Goal: Information Seeking & Learning: Learn about a topic

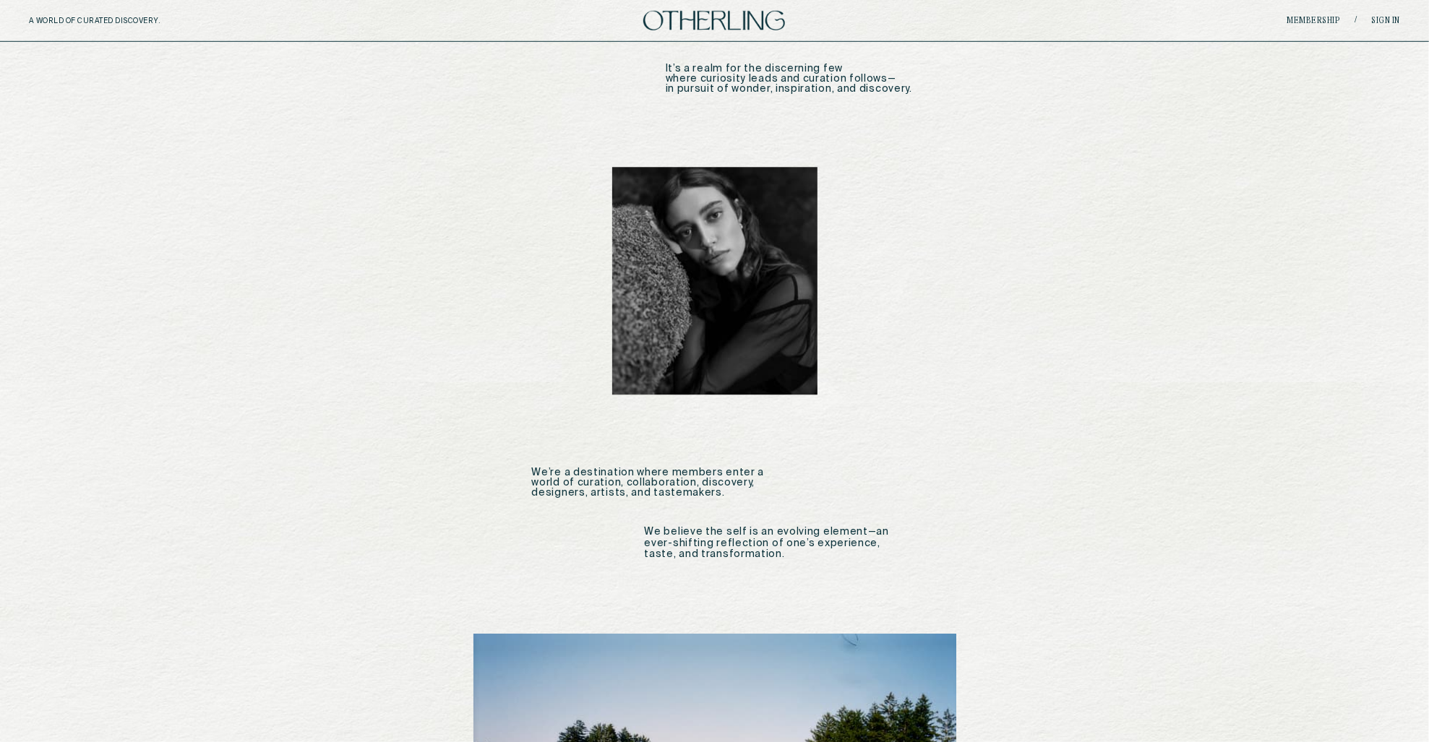
scroll to position [1903, 0]
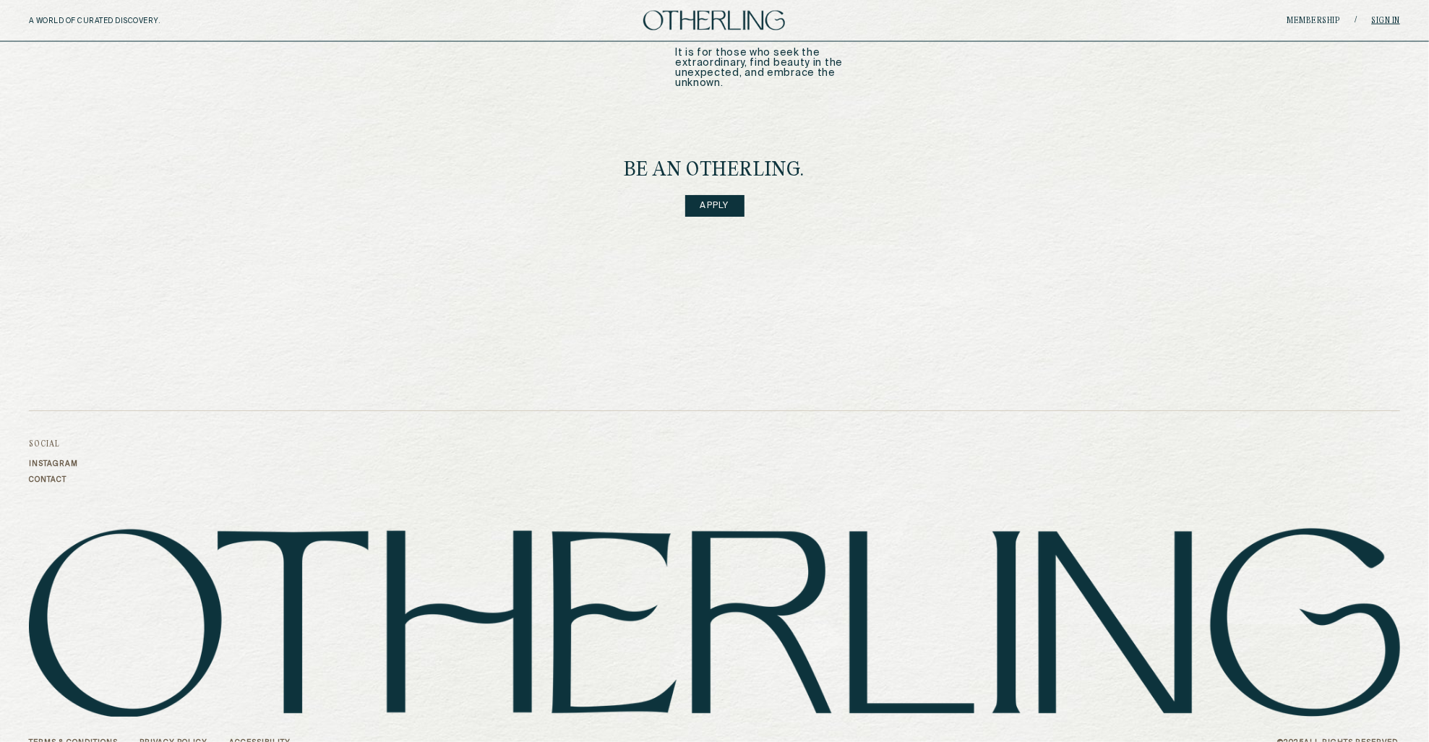
click at [1390, 20] on link "Sign in" at bounding box center [1385, 21] width 29 height 9
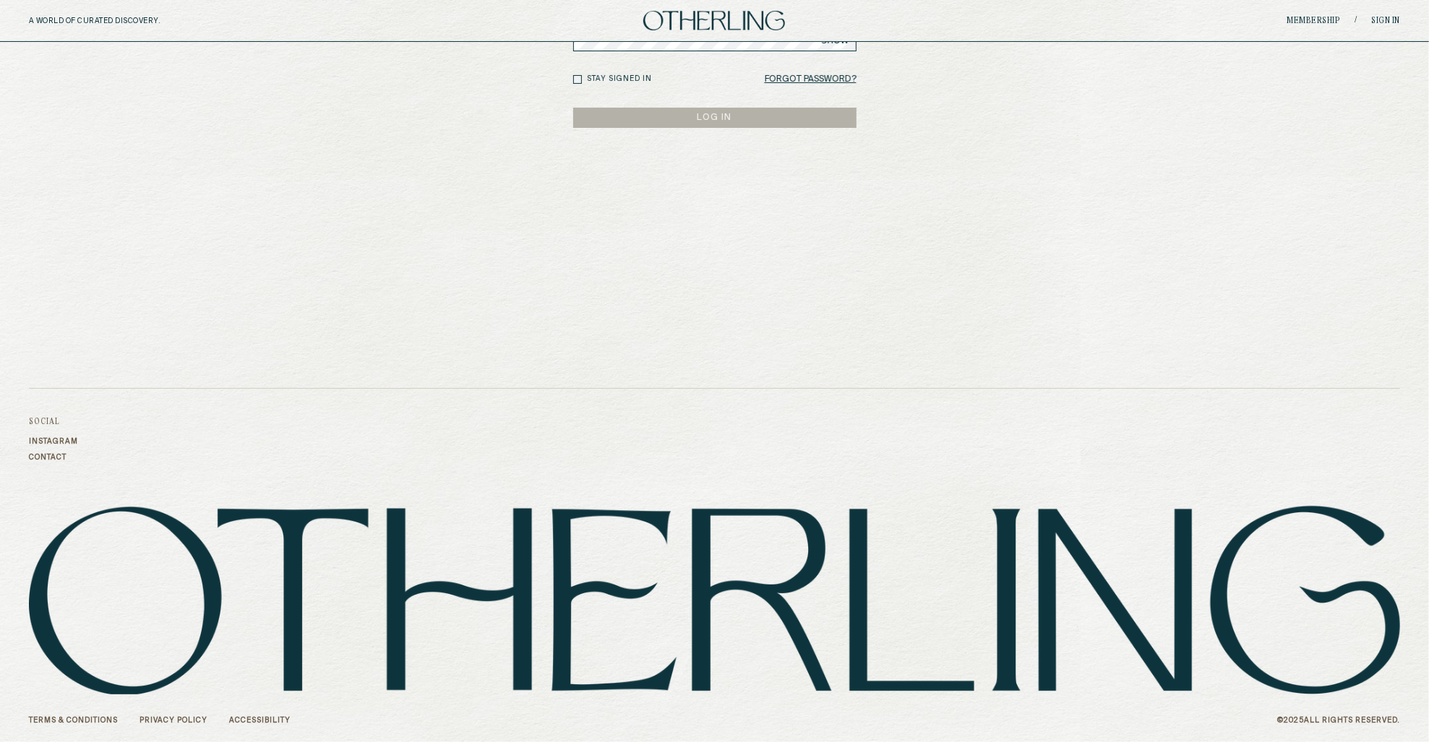
type input "**********"
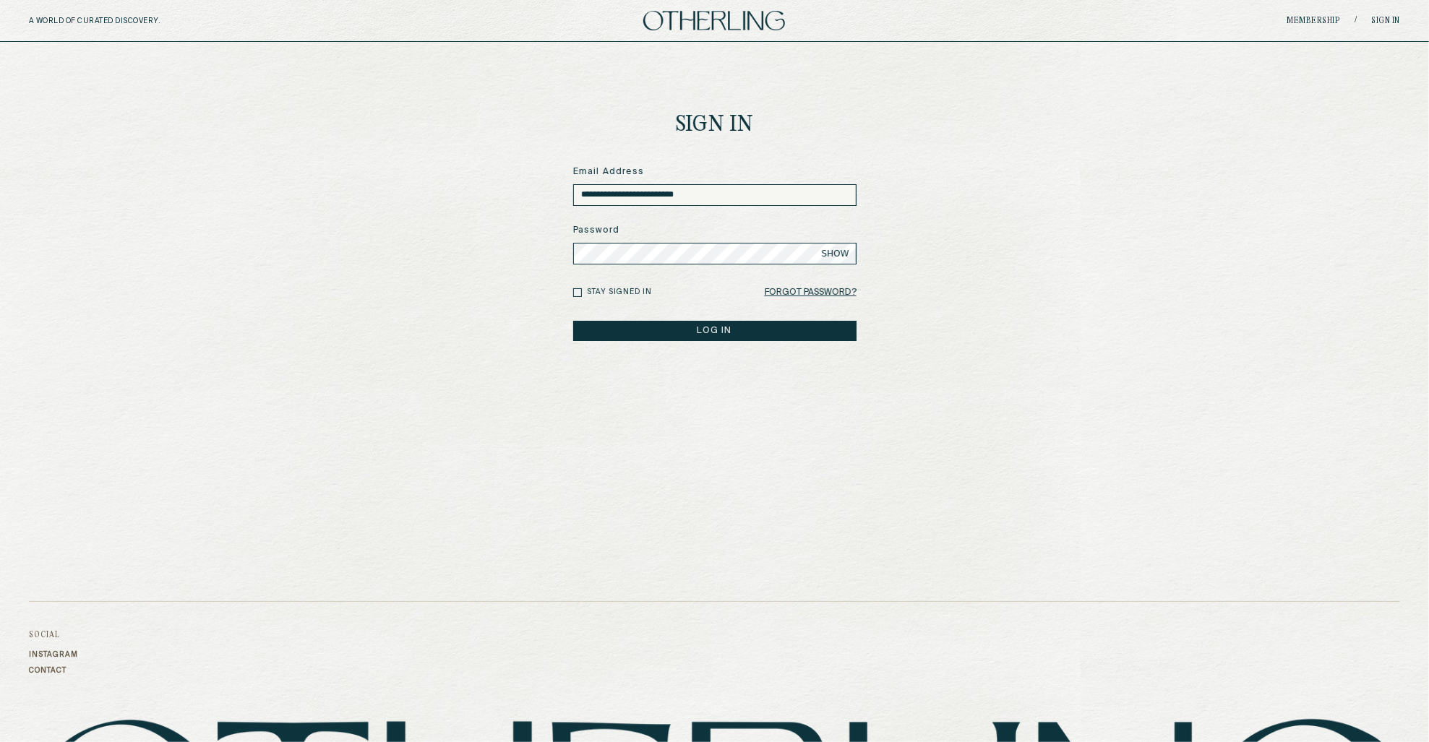
click at [698, 332] on button "LOG IN" at bounding box center [714, 331] width 283 height 20
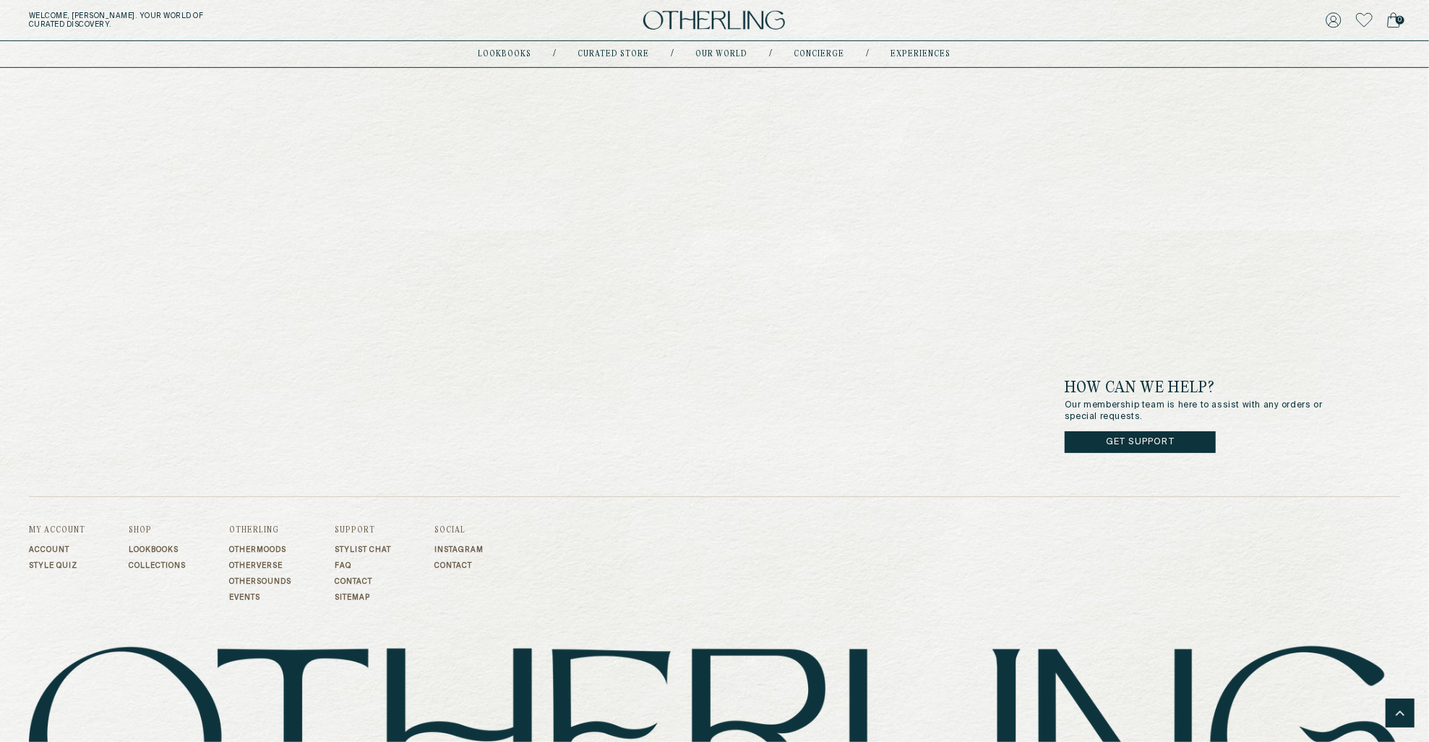
scroll to position [4964, 0]
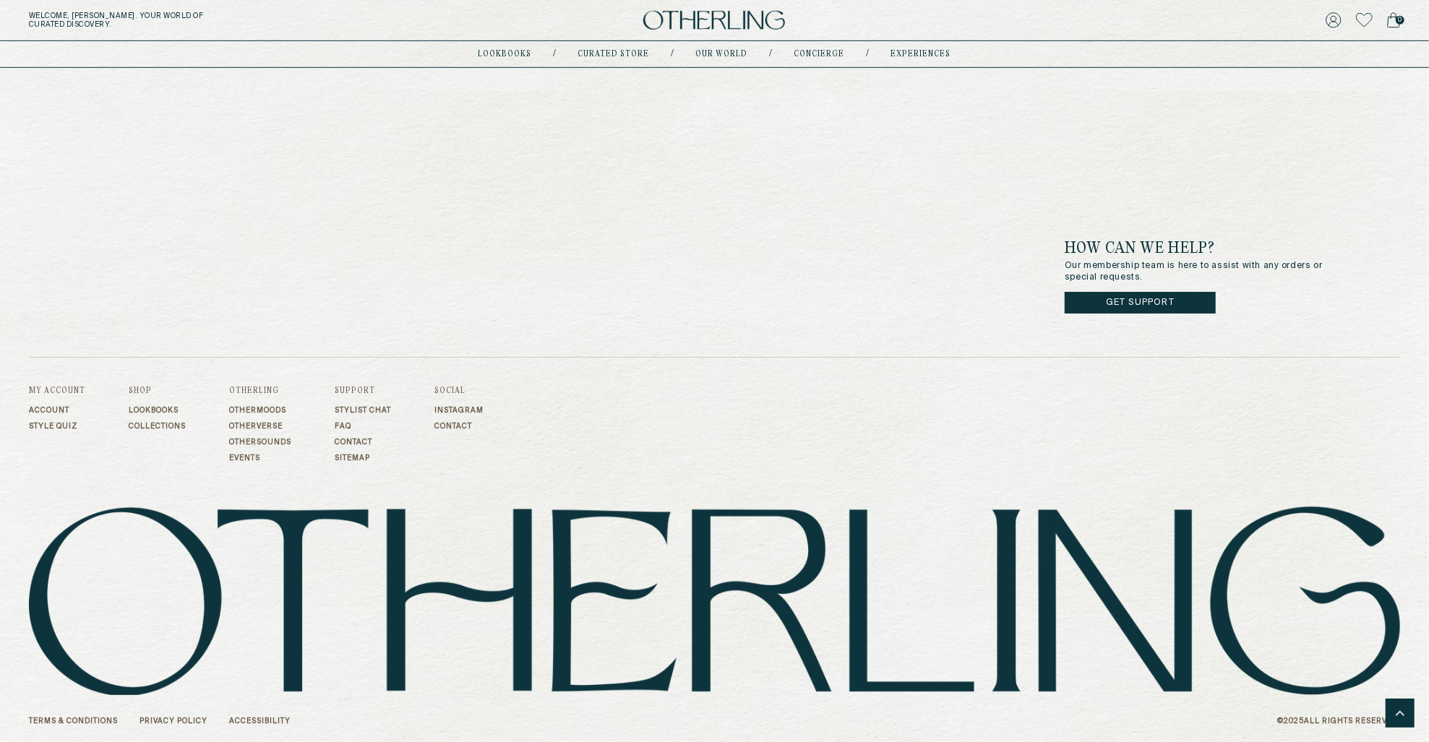
click at [346, 424] on link "FAQ" at bounding box center [363, 426] width 56 height 9
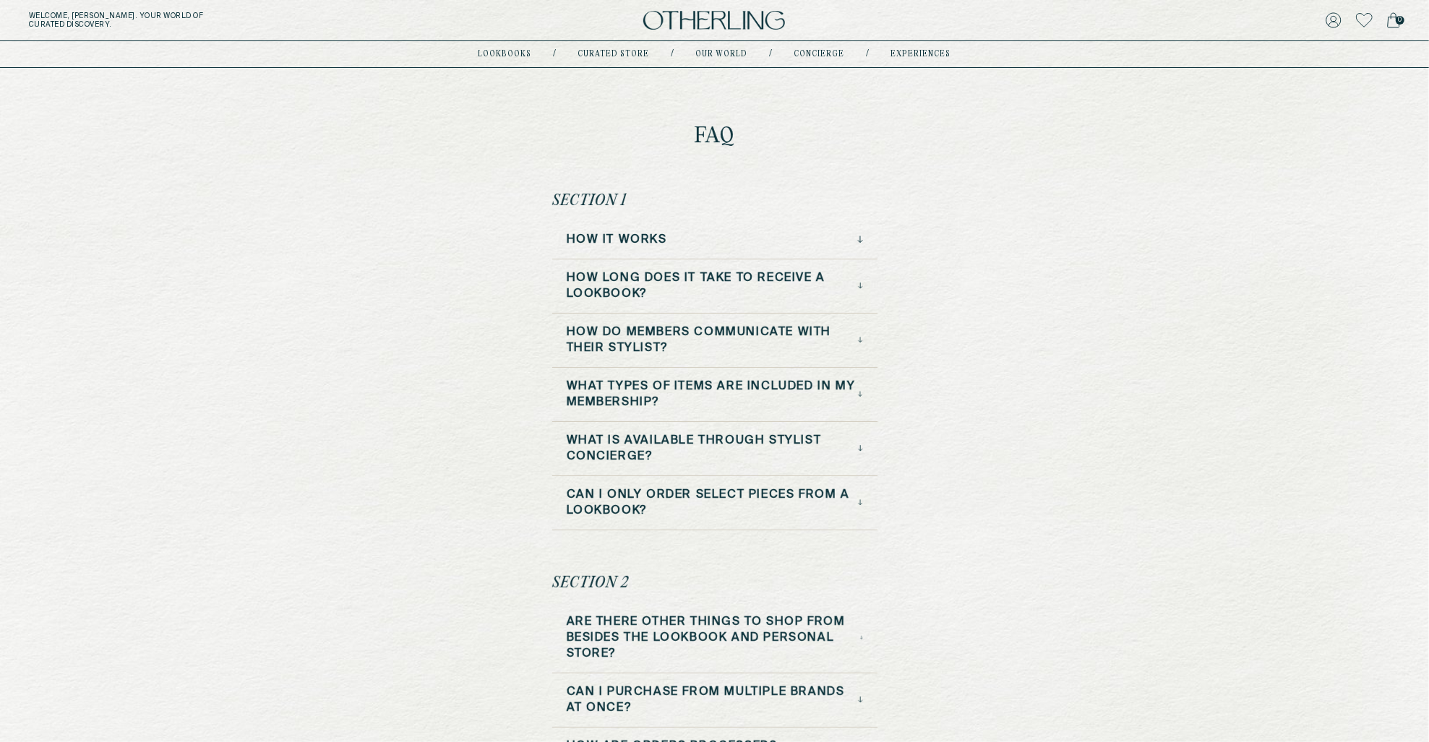
click at [858, 238] on icon at bounding box center [860, 240] width 6 height 8
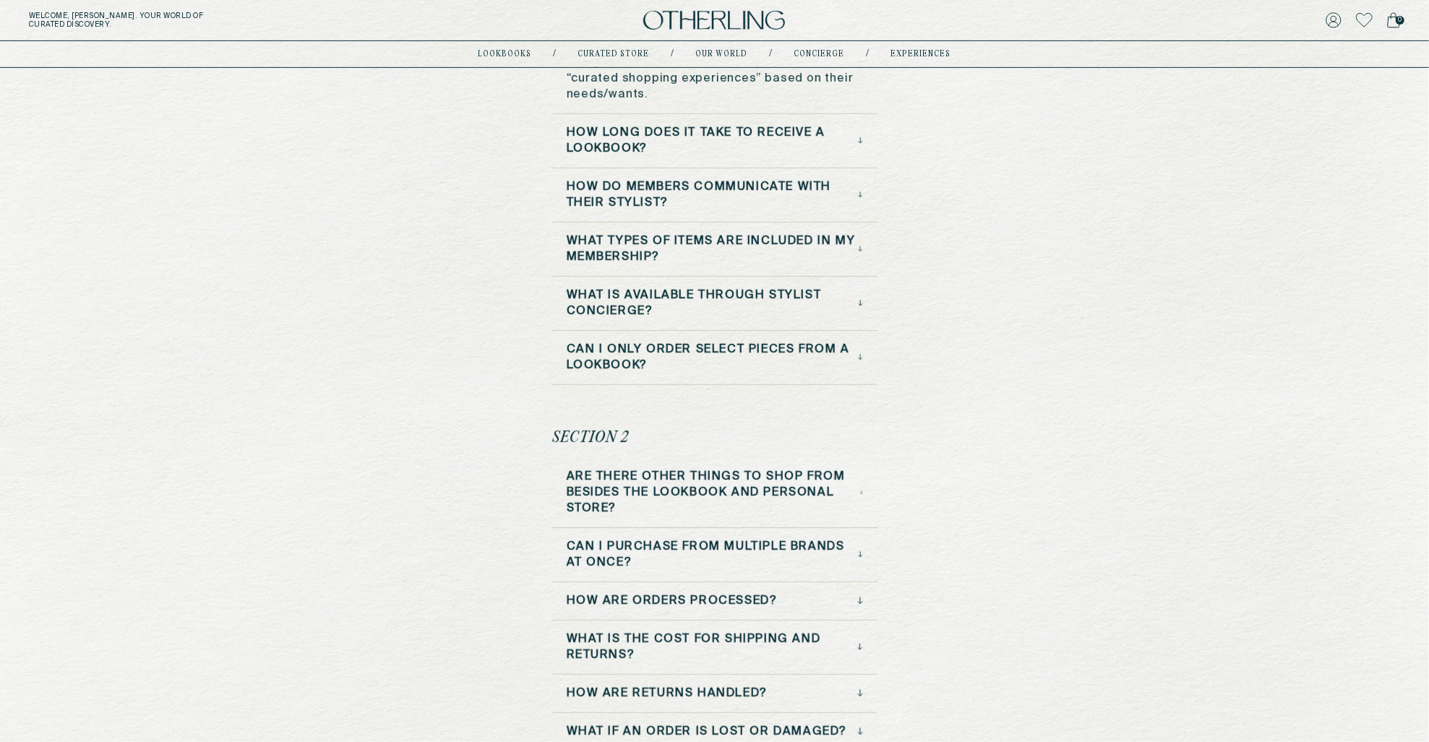
scroll to position [462, 0]
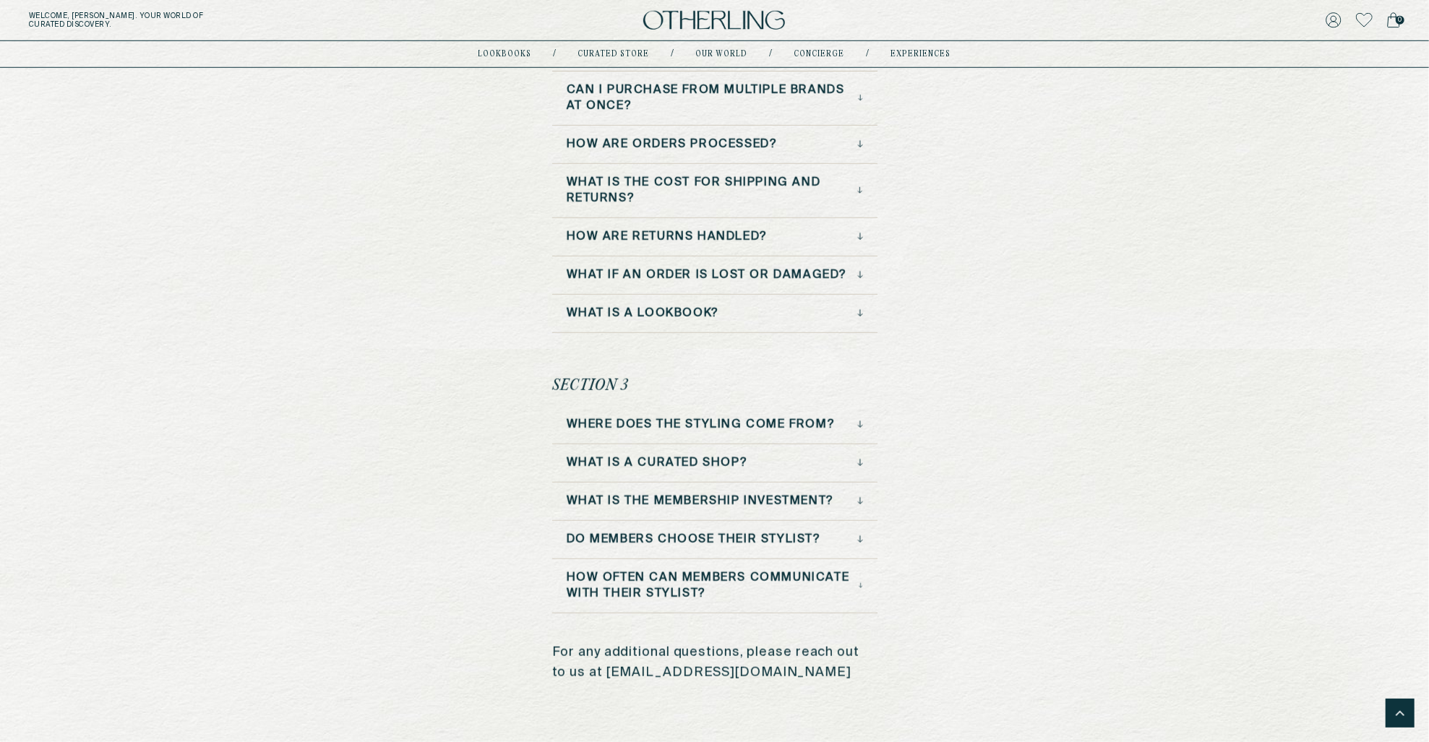
click at [698, 455] on h3 "What is a curated shop?" at bounding box center [657, 463] width 181 height 16
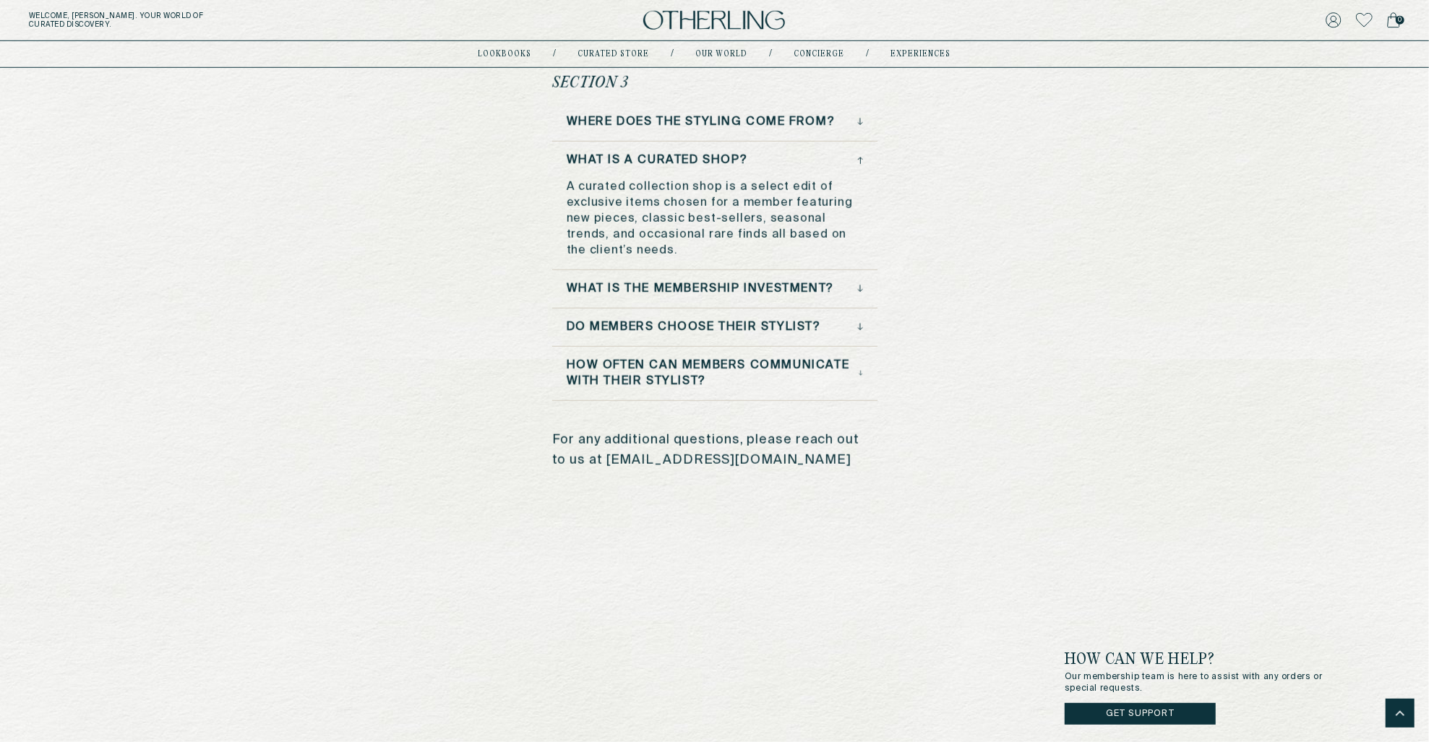
scroll to position [694, 0]
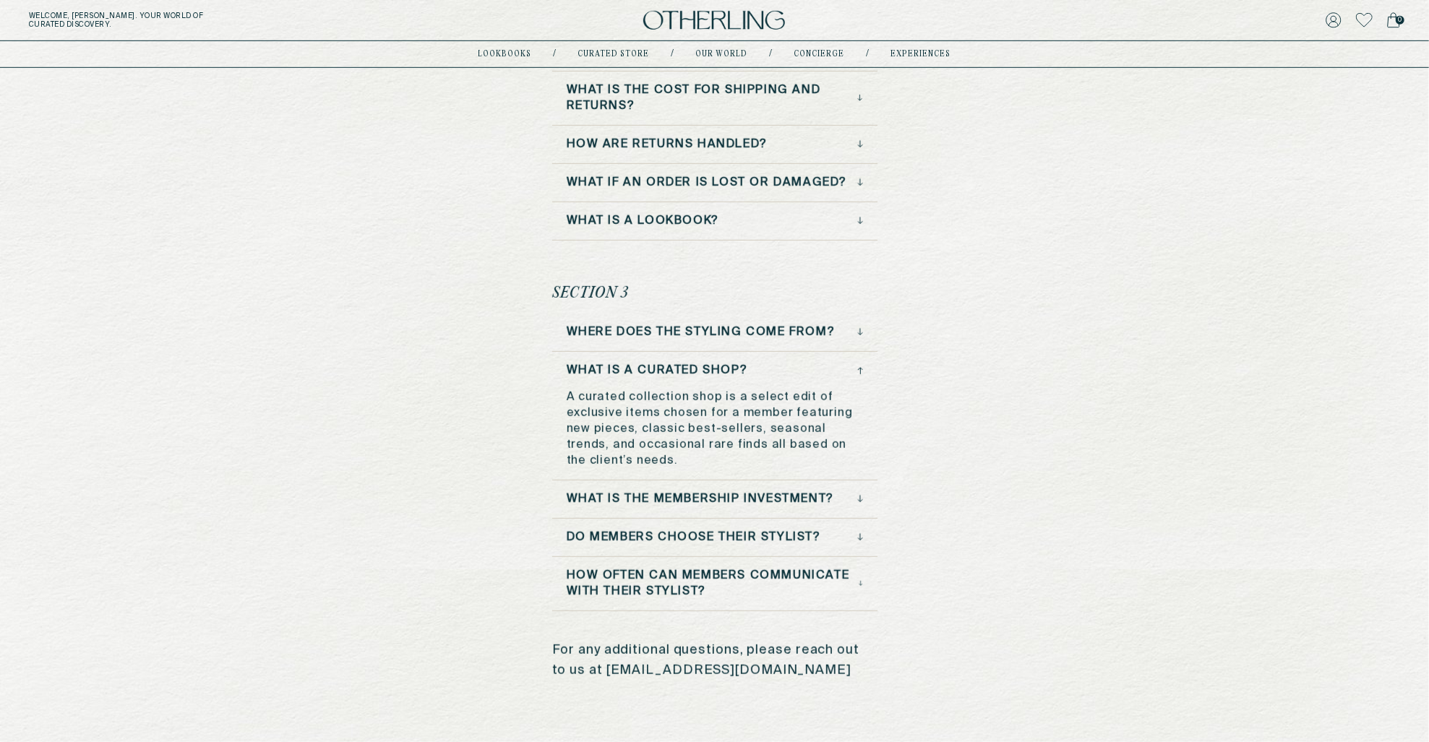
click at [858, 367] on icon at bounding box center [860, 370] width 6 height 7
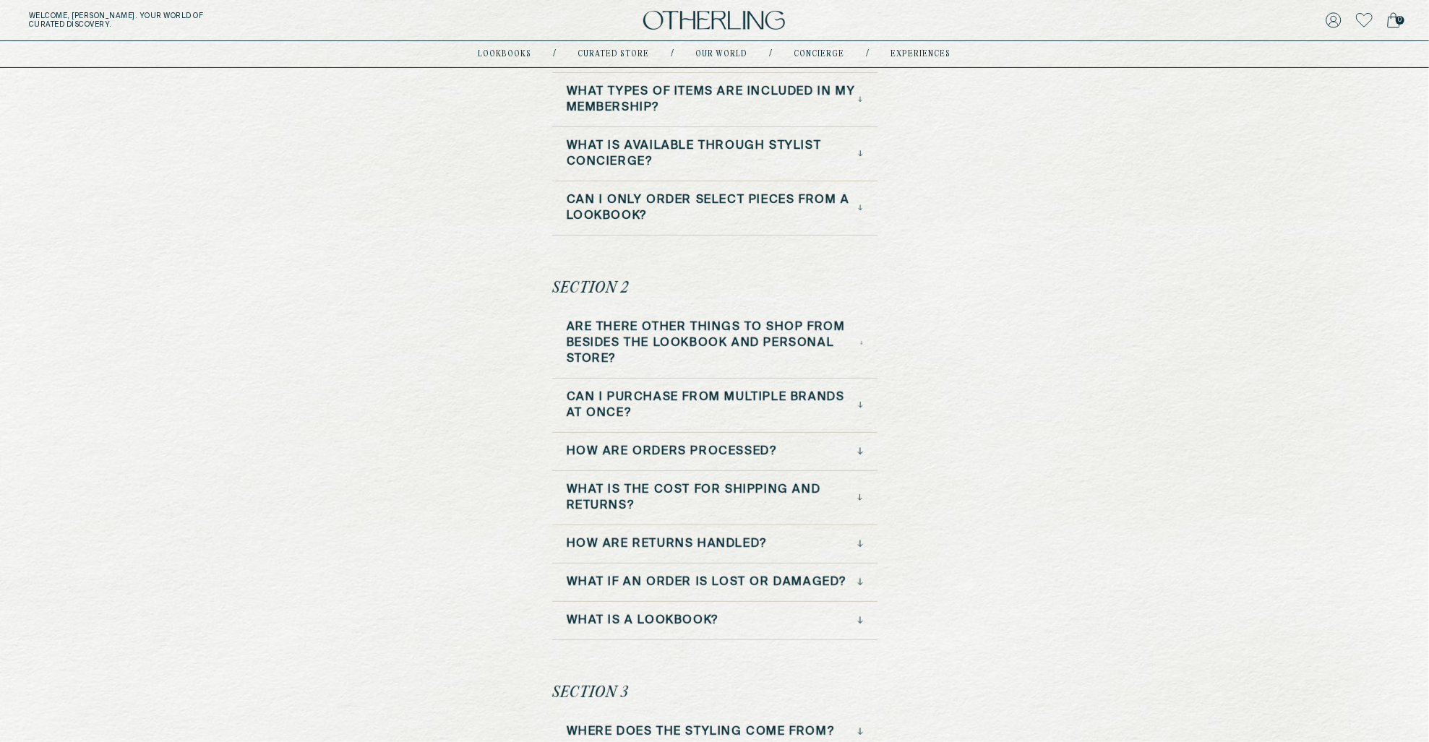
scroll to position [0, 0]
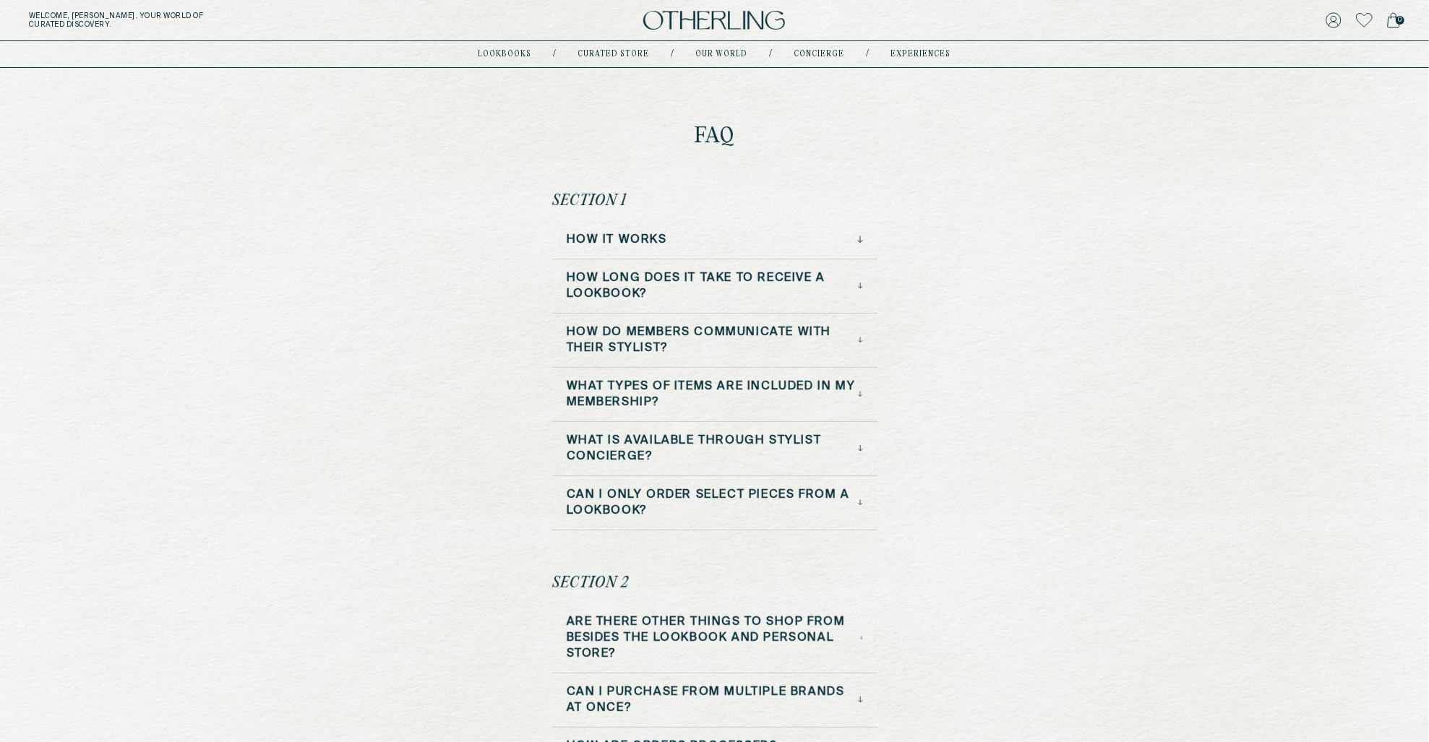
click at [662, 238] on h3 "How it Works" at bounding box center [617, 240] width 100 height 16
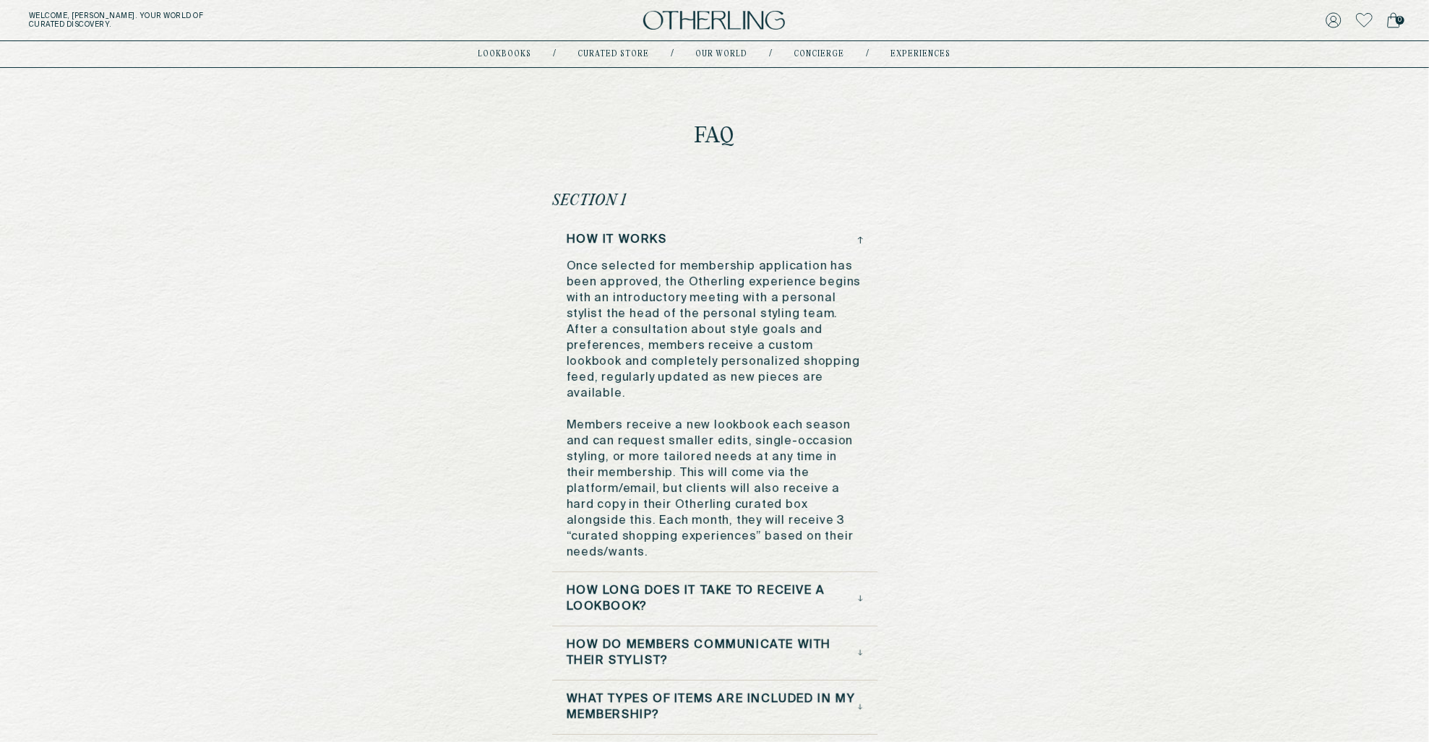
click at [689, 583] on h3 "How long does it take to receive a lookbook?" at bounding box center [712, 599] width 291 height 32
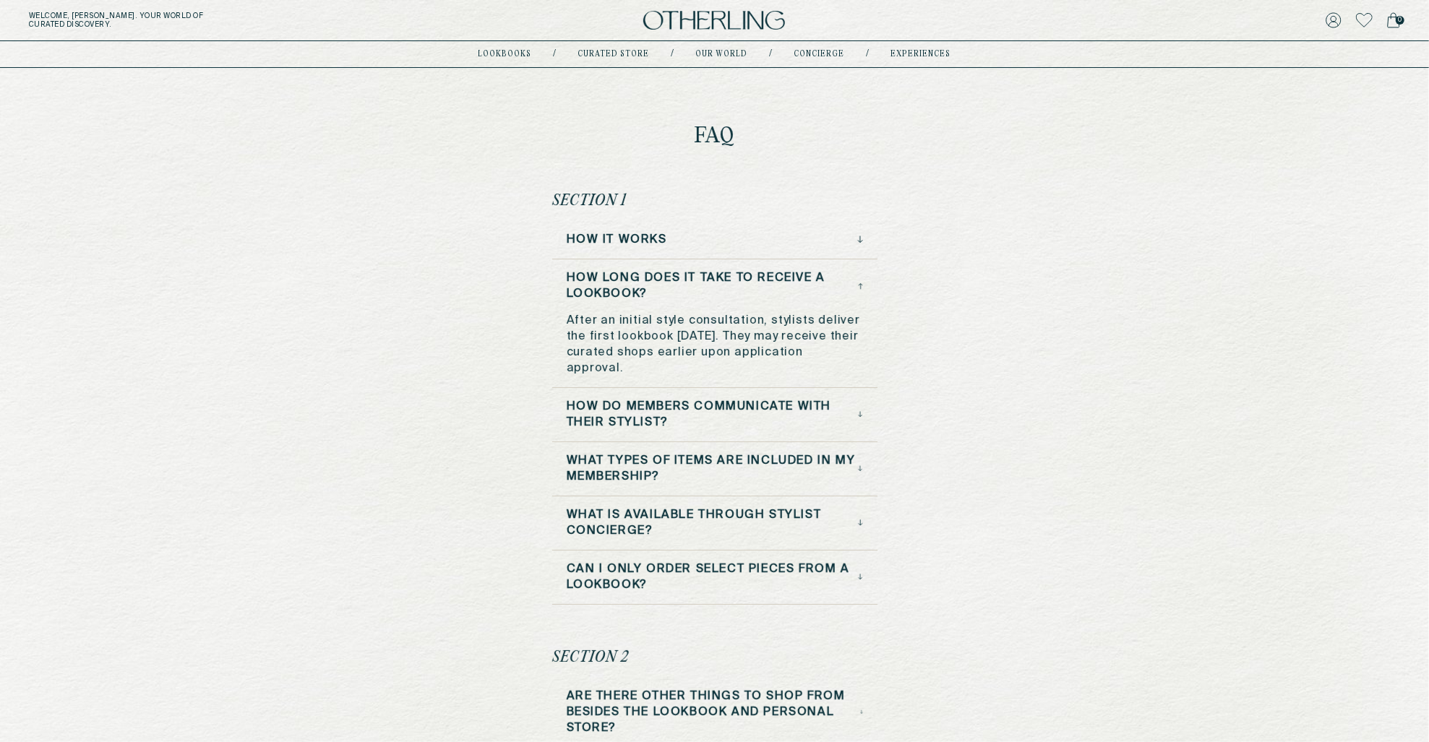
click at [669, 429] on h3 "How do Members Communicate with Their Stylist?" at bounding box center [713, 415] width 292 height 32
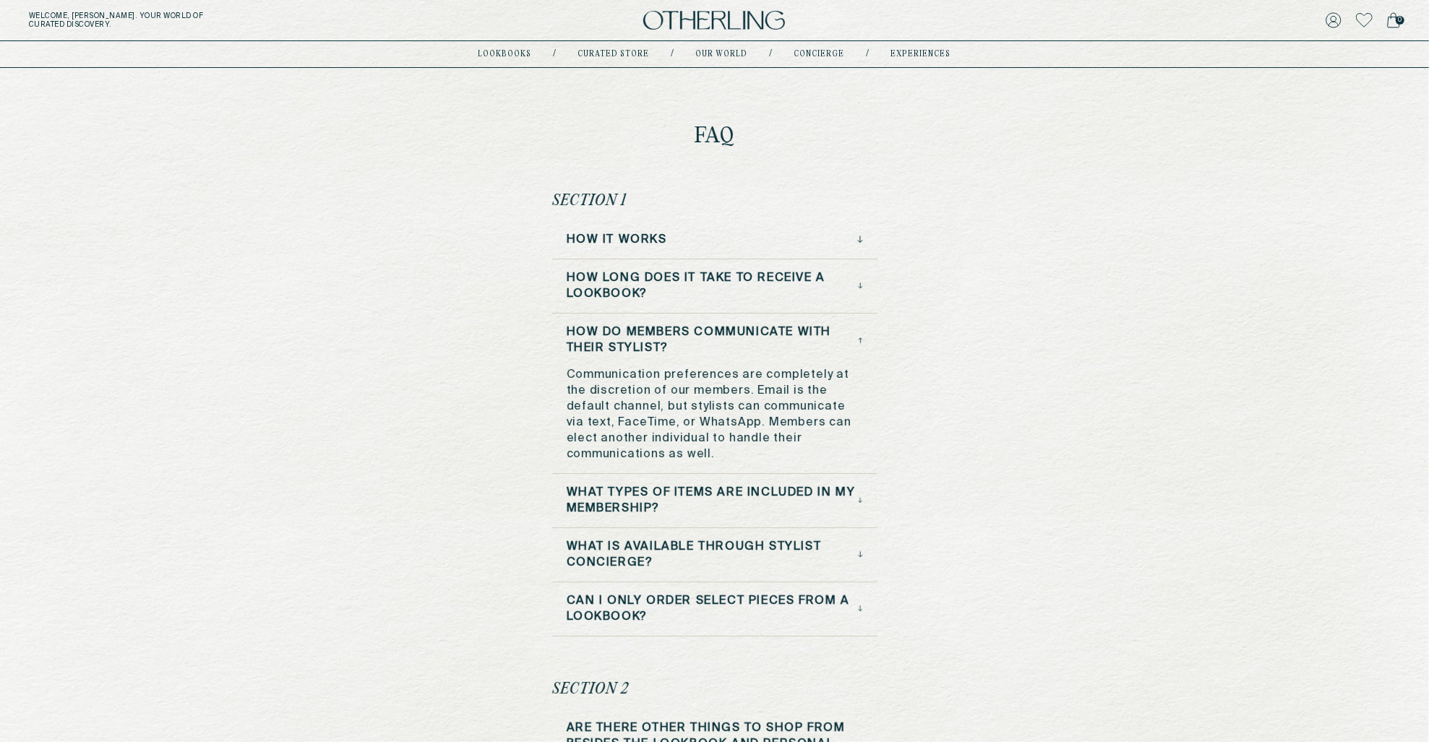
click at [616, 241] on h3 "How it Works" at bounding box center [617, 240] width 100 height 16
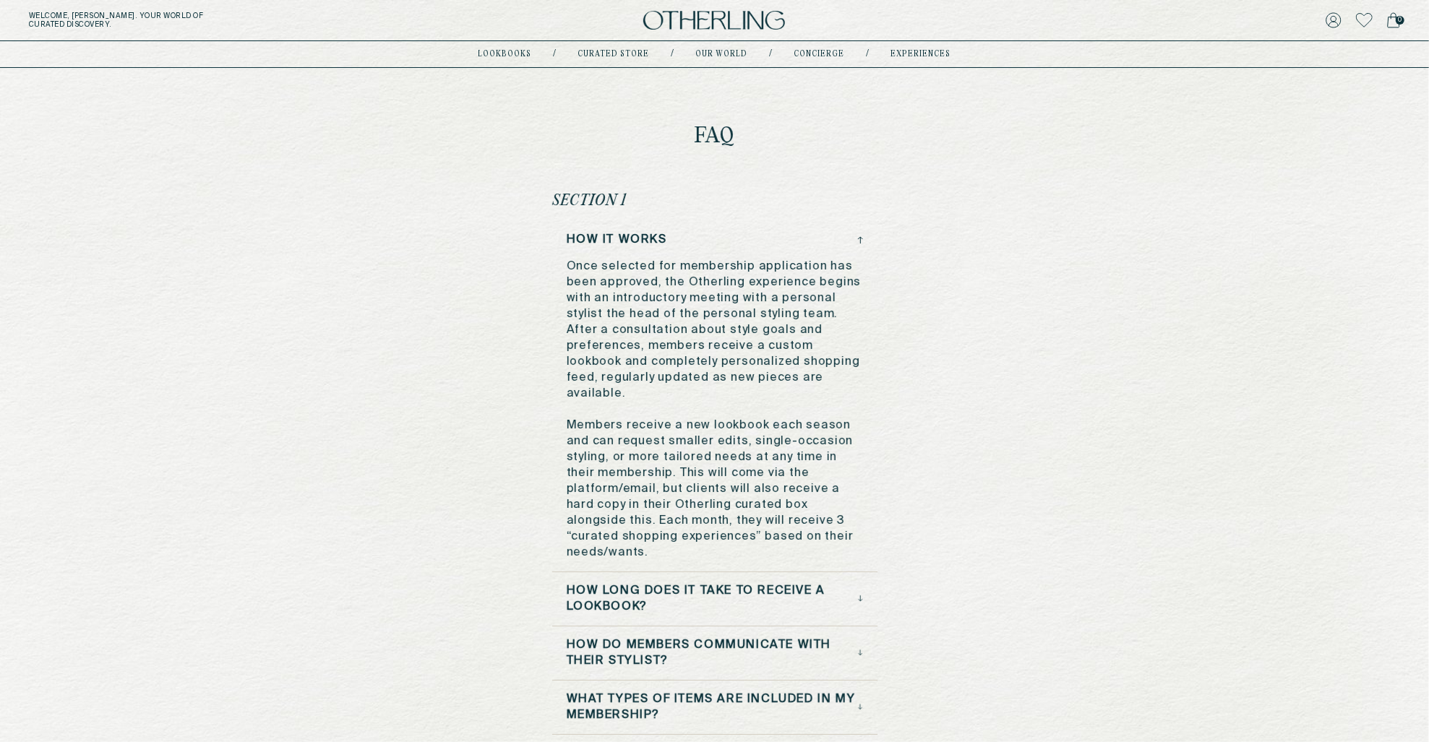
click at [616, 241] on h3 "How it Works" at bounding box center [617, 240] width 100 height 16
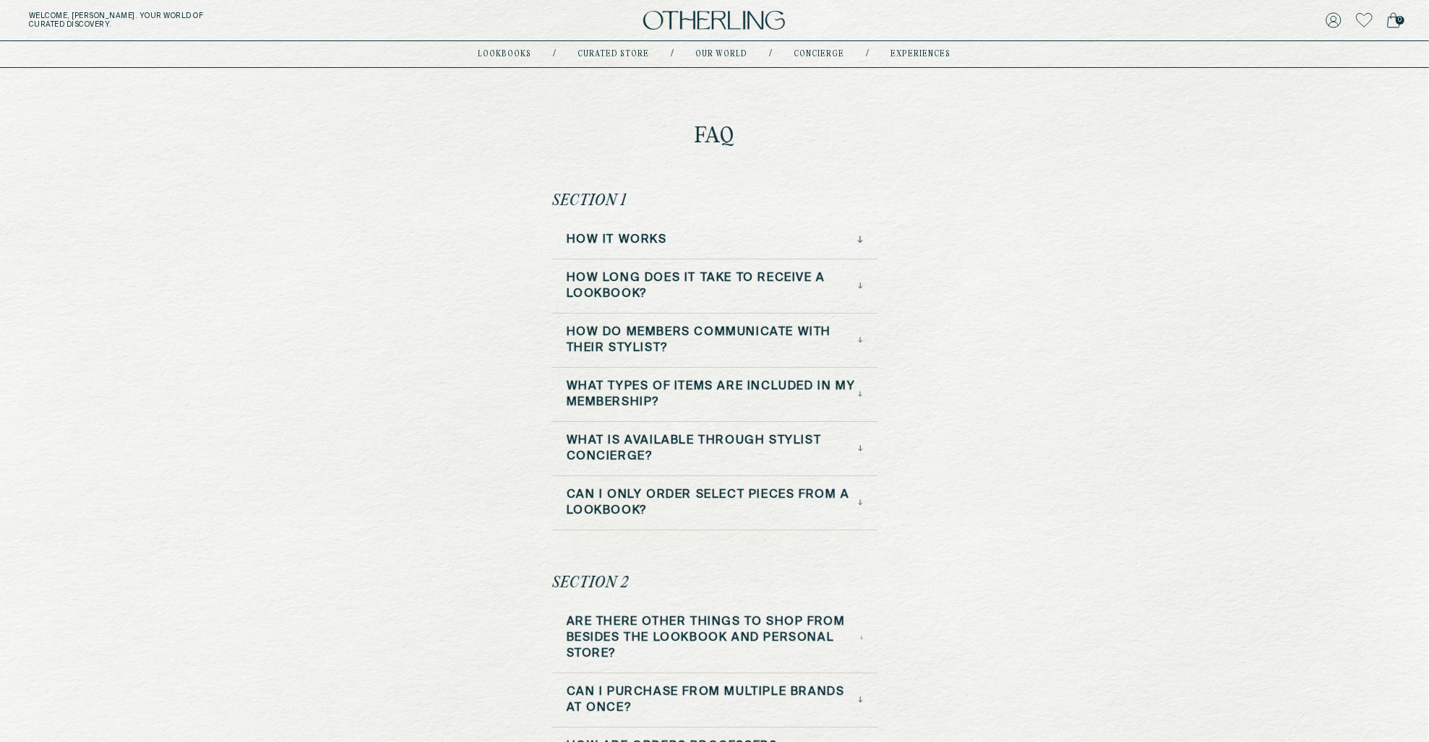
click at [700, 395] on h3 "What types of items are included in my membership?" at bounding box center [713, 395] width 292 height 32
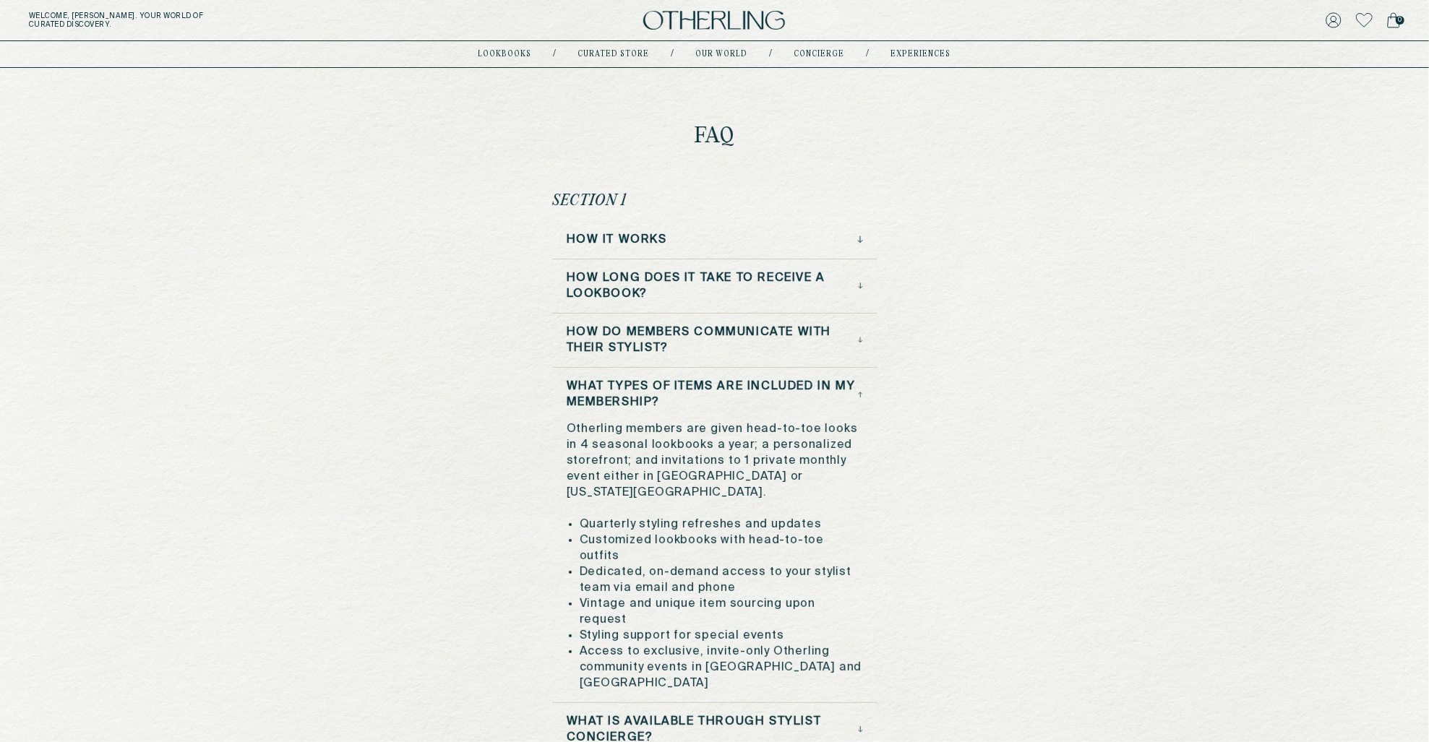
click at [701, 395] on h3 "What types of items are included in my membership?" at bounding box center [713, 395] width 292 height 32
